Goal: Transaction & Acquisition: Purchase product/service

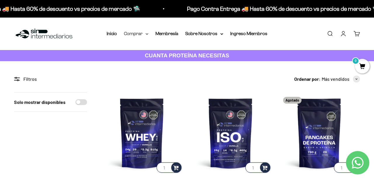
click at [140, 35] on summary "Comprar" at bounding box center [136, 34] width 25 height 8
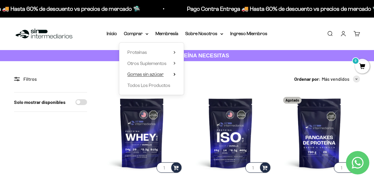
click at [165, 71] on summary "Gomas sin azúcar" at bounding box center [151, 74] width 48 height 8
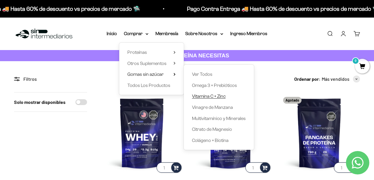
click at [212, 97] on span "Vitamina C + Zinc" at bounding box center [209, 96] width 34 height 5
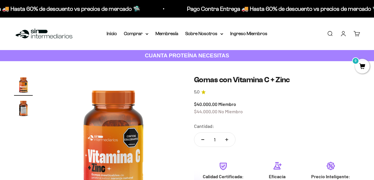
click at [129, 32] on summary "Comprar" at bounding box center [136, 34] width 25 height 8
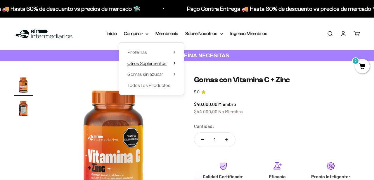
click at [157, 65] on span "Otros Suplementos" at bounding box center [146, 63] width 39 height 5
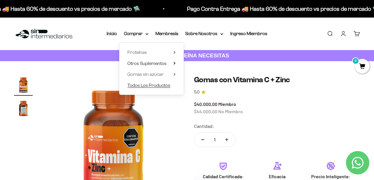
click at [153, 84] on span "Todos Los Productos" at bounding box center [148, 85] width 43 height 5
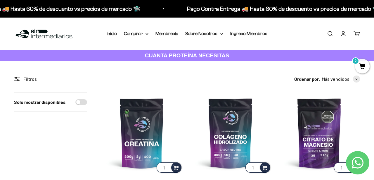
click at [330, 35] on link "Buscar" at bounding box center [330, 33] width 6 height 6
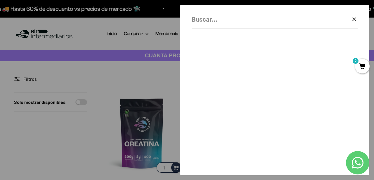
click at [260, 24] on input "Buscar" at bounding box center [260, 19] width 137 height 10
type input "p"
type input "caseina"
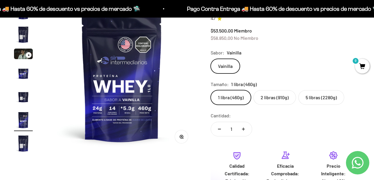
click at [24, 124] on img "Ir al artículo 6" at bounding box center [23, 120] width 19 height 19
click at [26, 140] on img "Ir al artículo 7" at bounding box center [23, 143] width 19 height 19
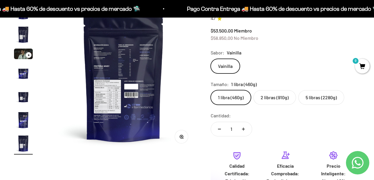
scroll to position [0, 920]
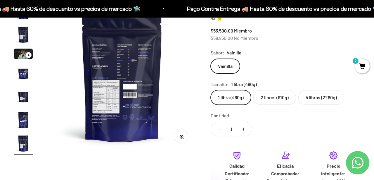
click at [181, 136] on icon "button" at bounding box center [181, 136] width 1 height 1
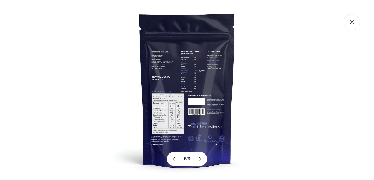
click at [169, 105] on img at bounding box center [187, 90] width 180 height 180
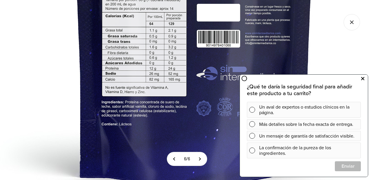
click at [363, 78] on icon at bounding box center [362, 79] width 3 height 8
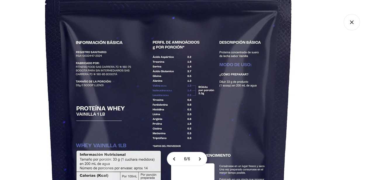
click at [351, 21] on icon "Cerrar galería" at bounding box center [352, 22] width 16 height 16
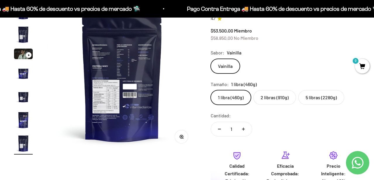
click at [24, 72] on img "Ir al artículo 4" at bounding box center [23, 73] width 19 height 19
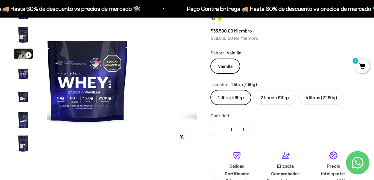
click at [19, 54] on img "Ir al artículo 3" at bounding box center [23, 54] width 19 height 11
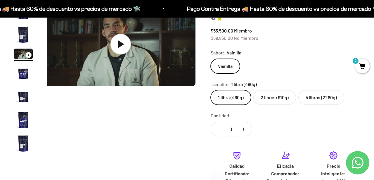
scroll to position [0, 307]
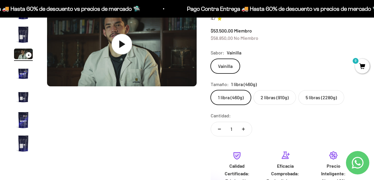
click at [112, 42] on icon at bounding box center [122, 44] width 20 height 20
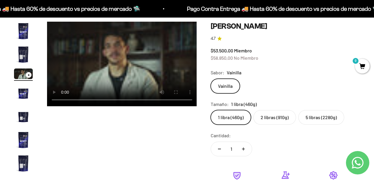
scroll to position [43, 0]
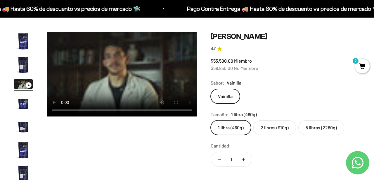
click at [281, 128] on label "2 libras (910g)" at bounding box center [274, 127] width 43 height 15
click at [211, 120] on input "2 libras (910g)" at bounding box center [211, 120] width 0 height 0
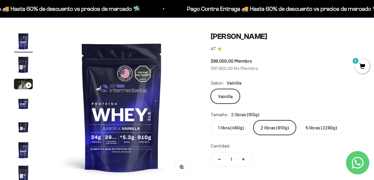
click at [226, 126] on label "1 libra (460g)" at bounding box center [231, 127] width 40 height 15
click at [211, 120] on input "1 libra (460g)" at bounding box center [211, 120] width 0 height 0
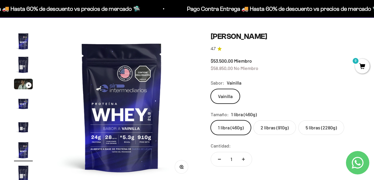
scroll to position [0, 767]
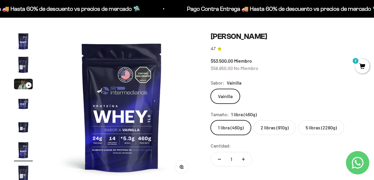
click at [23, 82] on img "Ir al artículo 3" at bounding box center [23, 84] width 19 height 11
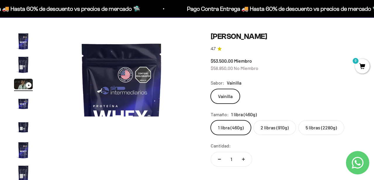
scroll to position [0, 307]
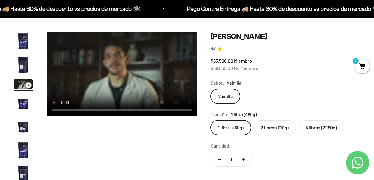
click at [142, 83] on video "Proteína Whey - Vainilla" at bounding box center [122, 74] width 150 height 84
click at [144, 69] on video "Proteína Whey - Vainilla" at bounding box center [122, 74] width 150 height 84
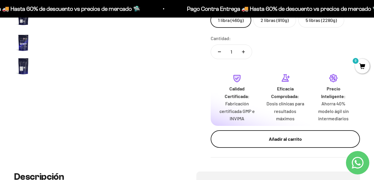
scroll to position [151, 0]
click at [283, 135] on div "Añadir al carrito" at bounding box center [285, 139] width 126 height 8
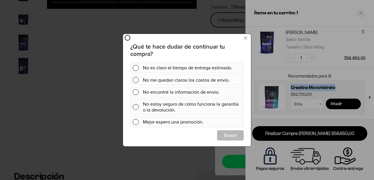
scroll to position [0, 0]
click at [233, 16] on div at bounding box center [187, 90] width 374 height 180
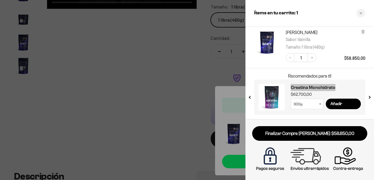
click at [214, 61] on div at bounding box center [187, 90] width 374 height 180
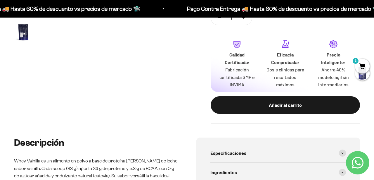
scroll to position [204, 0]
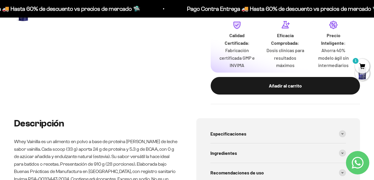
click at [361, 62] on span "1" at bounding box center [362, 66] width 15 height 15
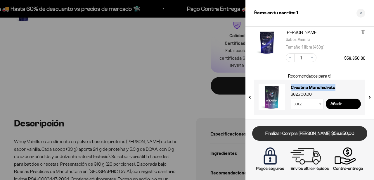
click at [316, 137] on link "Finalizar Compra Segura $58.850,00" at bounding box center [309, 133] width 115 height 15
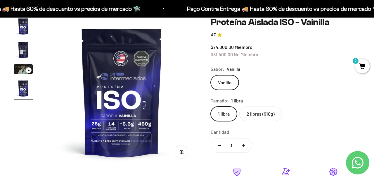
click at [22, 91] on img "Ir al artículo 4" at bounding box center [23, 88] width 19 height 19
click at [22, 87] on img "Ir al artículo 4" at bounding box center [23, 88] width 19 height 19
click at [29, 89] on img "Ir al artículo 4" at bounding box center [23, 88] width 19 height 19
click at [22, 86] on img "Ir al artículo 4" at bounding box center [23, 88] width 19 height 19
click at [20, 48] on img "Ir al artículo 2" at bounding box center [23, 49] width 19 height 19
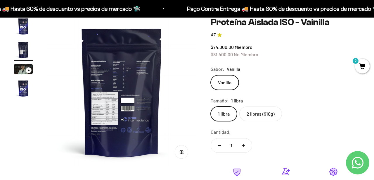
click at [113, 112] on img at bounding box center [122, 92] width 150 height 150
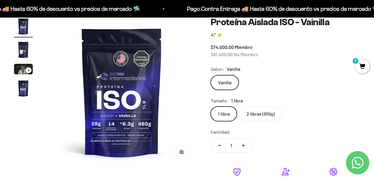
click at [18, 45] on img "Ir al artículo 2" at bounding box center [23, 49] width 19 height 19
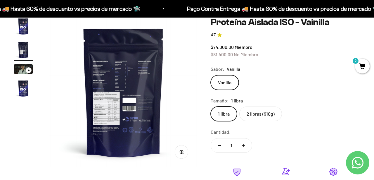
scroll to position [0, 153]
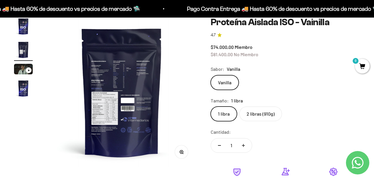
click at [184, 153] on button "Zoom" at bounding box center [181, 151] width 13 height 13
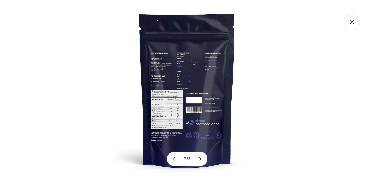
click at [170, 109] on img at bounding box center [187, 90] width 180 height 180
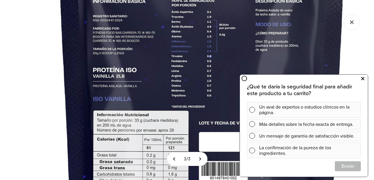
click at [363, 78] on icon at bounding box center [362, 79] width 3 height 8
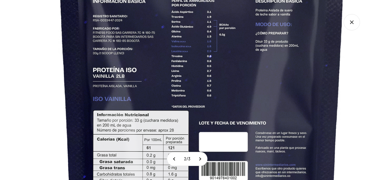
click at [353, 21] on icon "Cerrar galería" at bounding box center [351, 21] width 3 height 3
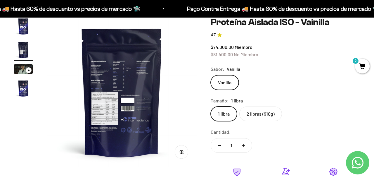
click at [18, 72] on img "Ir al artículo 3" at bounding box center [23, 69] width 19 height 11
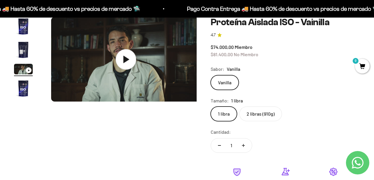
scroll to position [0, 307]
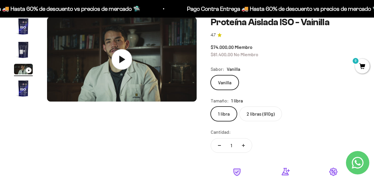
click at [125, 59] on icon at bounding box center [122, 59] width 20 height 20
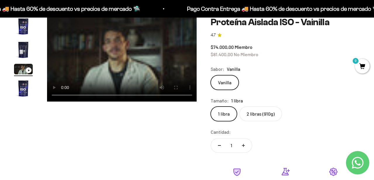
click at [149, 32] on video "Proteína Aislada ISO - Vainilla" at bounding box center [122, 59] width 150 height 84
click at [117, 31] on video "Proteína Aislada ISO - Vainilla" at bounding box center [122, 59] width 150 height 84
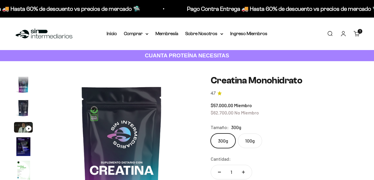
click at [20, 122] on img "Ir al artículo 3" at bounding box center [23, 127] width 19 height 11
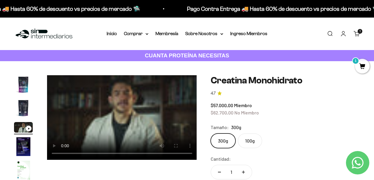
click at [160, 118] on video "Creatina Monohidrato" at bounding box center [122, 117] width 150 height 84
click at [145, 107] on video "Creatina Monohidrato" at bounding box center [122, 117] width 150 height 84
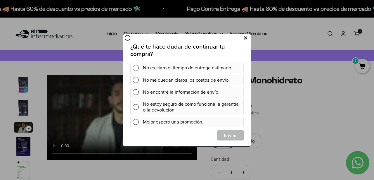
click at [244, 37] on icon at bounding box center [245, 38] width 3 height 8
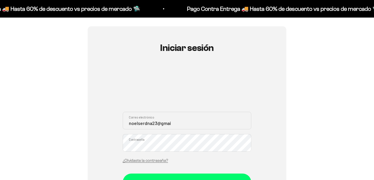
scroll to position [46, 0]
type input "[EMAIL_ADDRESS][DOMAIN_NAME]"
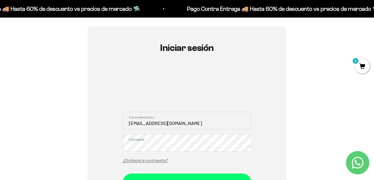
click at [123, 173] on button "Iniciar sesión" at bounding box center [187, 182] width 129 height 18
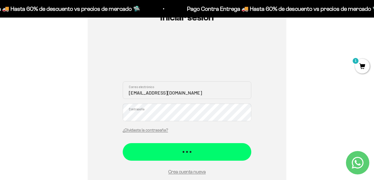
scroll to position [77, 0]
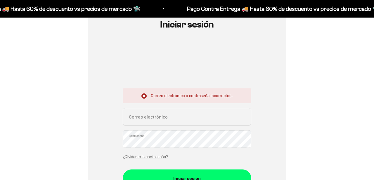
scroll to position [150, 0]
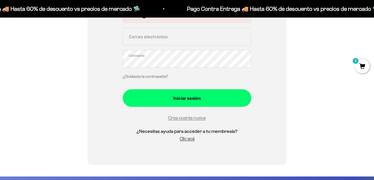
click at [154, 76] on link "¿Olvidaste la contraseña?" at bounding box center [145, 76] width 45 height 4
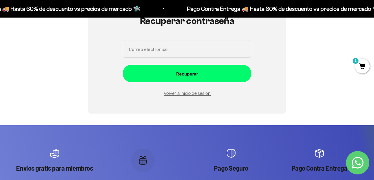
scroll to position [38, 0]
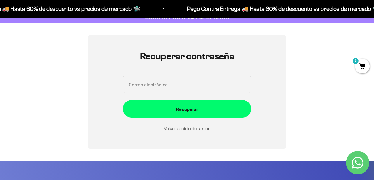
click at [168, 82] on input "Correo electrónico" at bounding box center [187, 84] width 129 height 18
type input "n"
type input "noelserdna23@gmail.com"
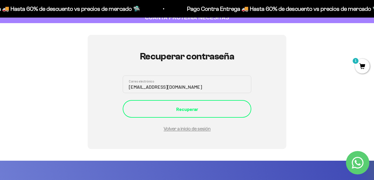
click at [196, 111] on div "Recuperar" at bounding box center [186, 109] width 105 height 8
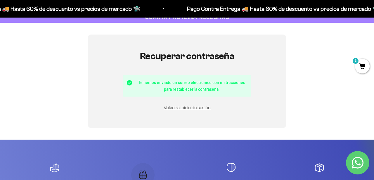
scroll to position [38, 0]
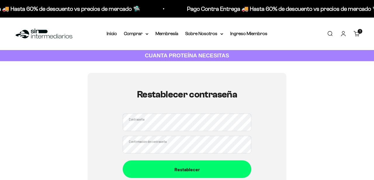
click at [123, 160] on button "Restablecer" at bounding box center [187, 169] width 129 height 18
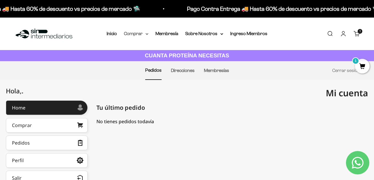
click at [141, 33] on summary "Comprar" at bounding box center [136, 34] width 25 height 8
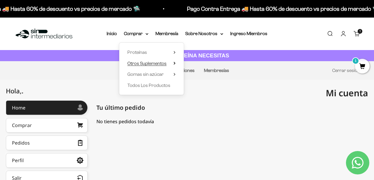
click at [149, 62] on span "Otros Suplementos" at bounding box center [146, 63] width 39 height 5
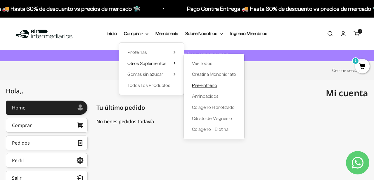
click at [213, 84] on span "Pre-Entreno" at bounding box center [204, 85] width 25 height 5
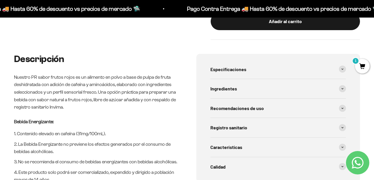
scroll to position [185, 0]
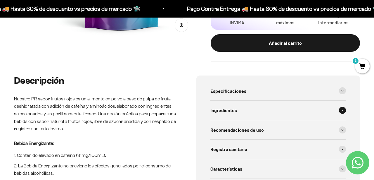
click at [248, 107] on div "Ingredientes" at bounding box center [279, 110] width 136 height 19
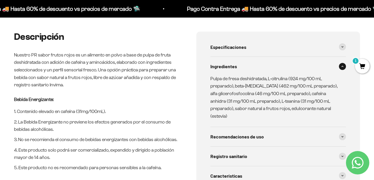
scroll to position [229, 0]
click at [268, 128] on div "Recomendaciones de uso" at bounding box center [279, 136] width 136 height 19
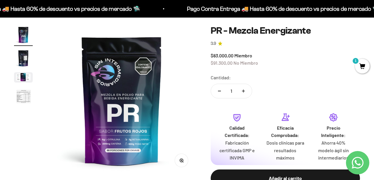
scroll to position [0, 0]
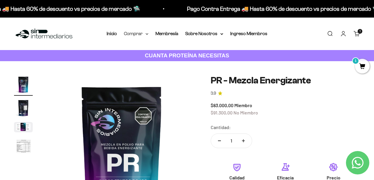
click at [142, 36] on summary "Comprar" at bounding box center [136, 34] width 25 height 8
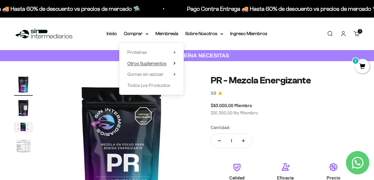
click at [151, 61] on span "Otros Suplementos" at bounding box center [146, 64] width 39 height 8
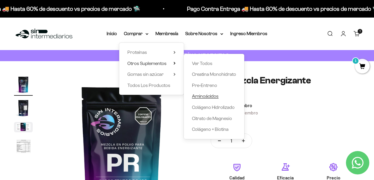
click at [206, 98] on span "Aminoácidos" at bounding box center [205, 96] width 27 height 5
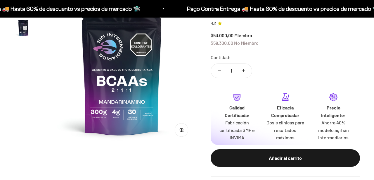
scroll to position [126, 0]
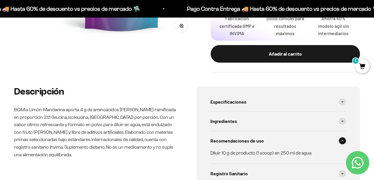
scroll to position [169, 0]
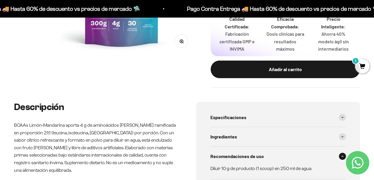
click at [360, 65] on span "1" at bounding box center [362, 66] width 15 height 15
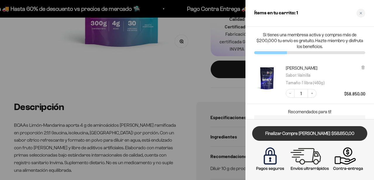
click at [301, 134] on link "Finalizar Compra [PERSON_NAME] $58.850,00" at bounding box center [309, 133] width 115 height 15
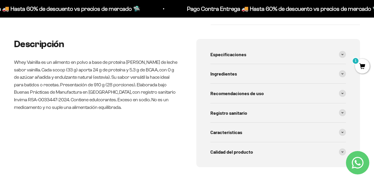
scroll to position [282, 0]
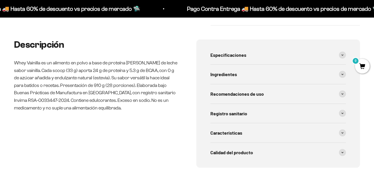
scroll to position [0, 767]
click at [254, 99] on div "Recomendaciones de uso" at bounding box center [279, 93] width 136 height 19
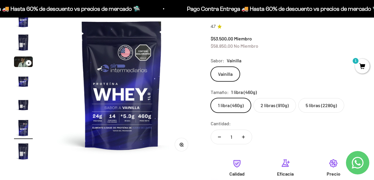
scroll to position [0, 0]
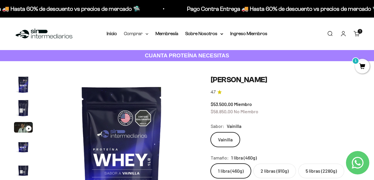
click at [142, 33] on summary "Comprar" at bounding box center [136, 34] width 25 height 8
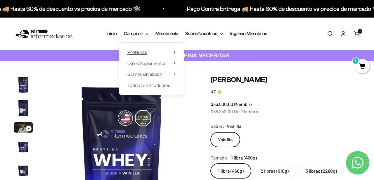
click at [144, 53] on span "Proteínas" at bounding box center [137, 52] width 20 height 5
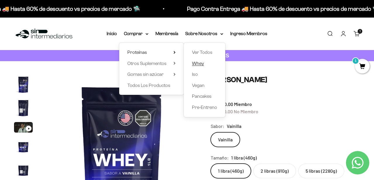
click at [201, 62] on span "Whey" at bounding box center [198, 63] width 12 height 5
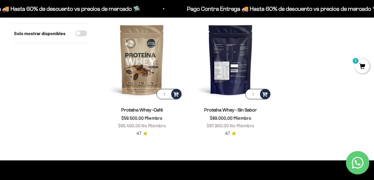
scroll to position [205, 0]
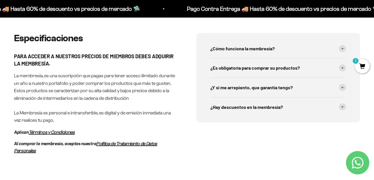
scroll to position [293, 0]
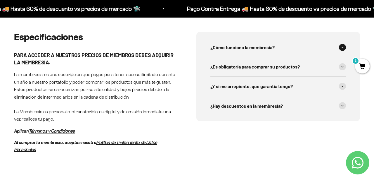
click at [244, 47] on span "¿Cómo funciona la membresía?" at bounding box center [243, 48] width 64 height 8
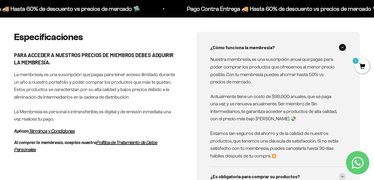
click at [244, 47] on span "¿Cómo funciona la membresía?" at bounding box center [243, 48] width 64 height 8
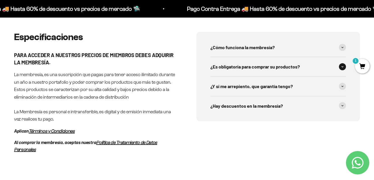
click at [248, 71] on div "¿Es obligatoría para comprar su productos?" at bounding box center [279, 66] width 136 height 19
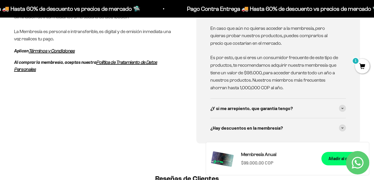
scroll to position [374, 0]
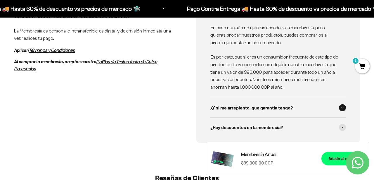
click at [266, 103] on div "¿Y si me arrepiento, que garantía tengo?" at bounding box center [279, 107] width 136 height 19
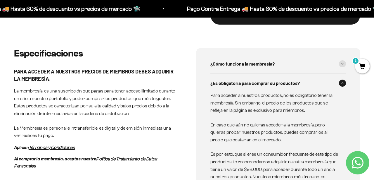
scroll to position [272, 0]
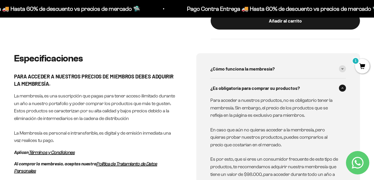
click at [267, 88] on span "¿Es obligatoría para comprar su productos?" at bounding box center [255, 88] width 89 height 8
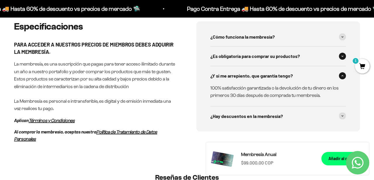
scroll to position [323, 0]
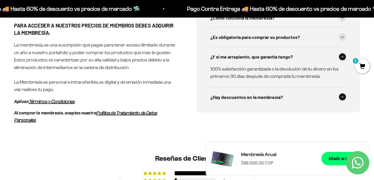
click at [272, 96] on span "¿Hay descuentos en la membresía?" at bounding box center [247, 97] width 73 height 8
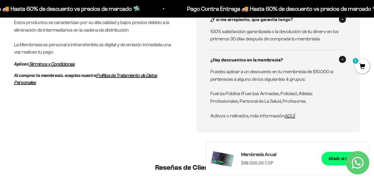
scroll to position [361, 0]
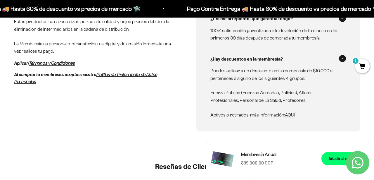
click at [285, 101] on p "Fuerza Pública (Fuerzas Armadas, Policías), Atletas Profesionales, Personal de …" at bounding box center [275, 96] width 129 height 15
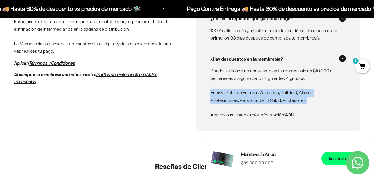
click at [285, 101] on p "Fuerza Pública (Fuerzas Armadas, Policías), Atletas Profesionales, Personal de …" at bounding box center [275, 96] width 129 height 15
drag, startPoint x: 306, startPoint y: 101, endPoint x: 203, endPoint y: 94, distance: 102.6
click at [203, 94] on div "¿Cómo funciona la membresía? Nuestra membresía, es una suscripción anual que pa…" at bounding box center [278, 48] width 164 height 168
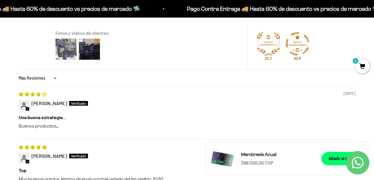
scroll to position [552, 0]
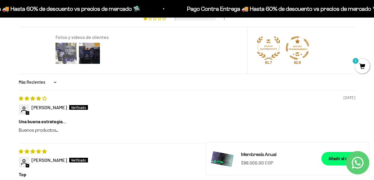
click at [68, 56] on img at bounding box center [65, 53] width 23 height 23
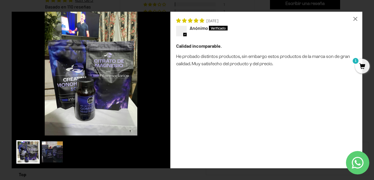
click at [51, 150] on img at bounding box center [52, 151] width 23 height 23
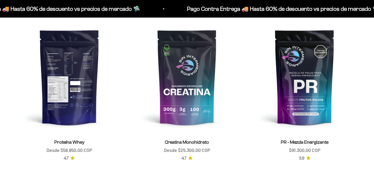
scroll to position [246, 0]
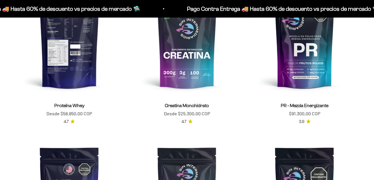
click at [71, 58] on img at bounding box center [69, 40] width 111 height 111
